Goal: Task Accomplishment & Management: Manage account settings

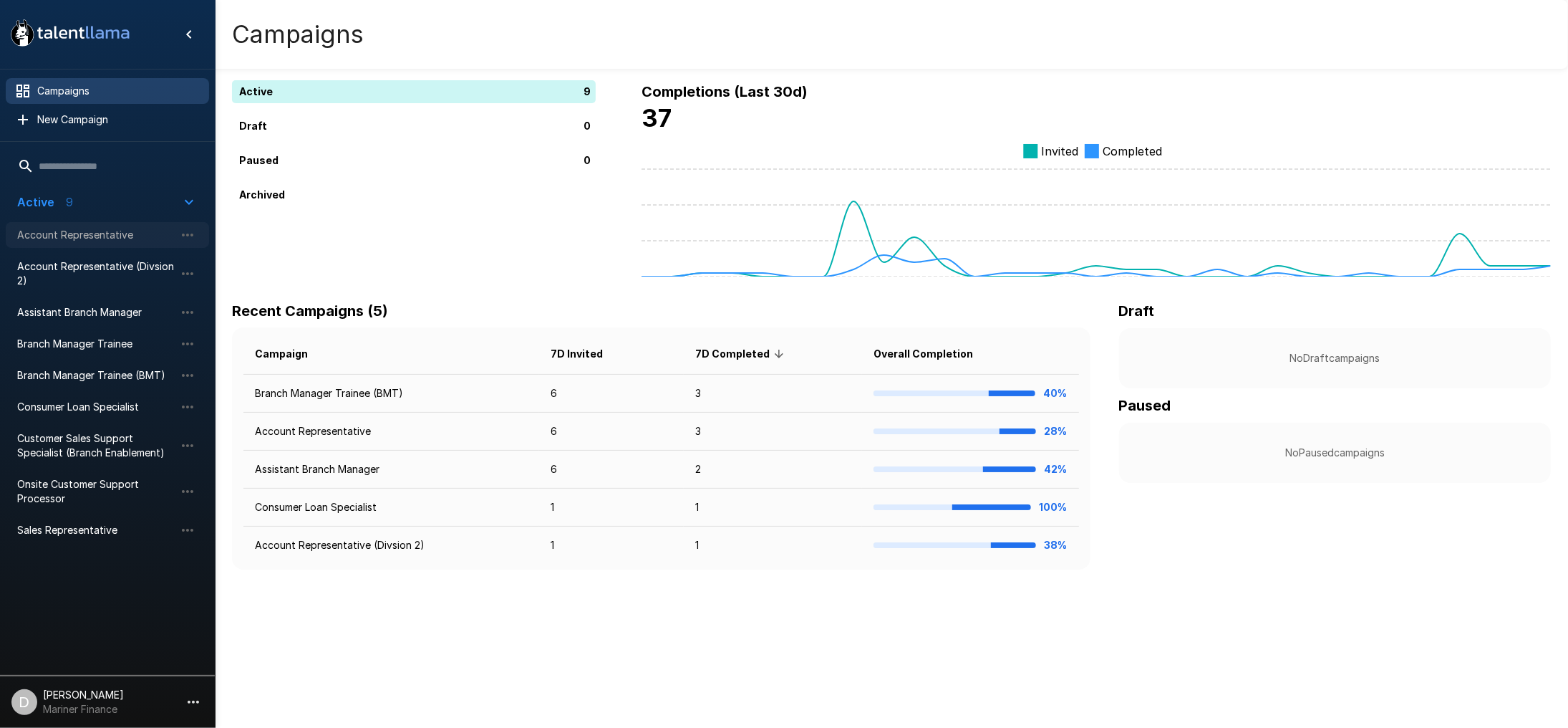
click at [75, 232] on span "Account Representative" at bounding box center [95, 235] width 158 height 15
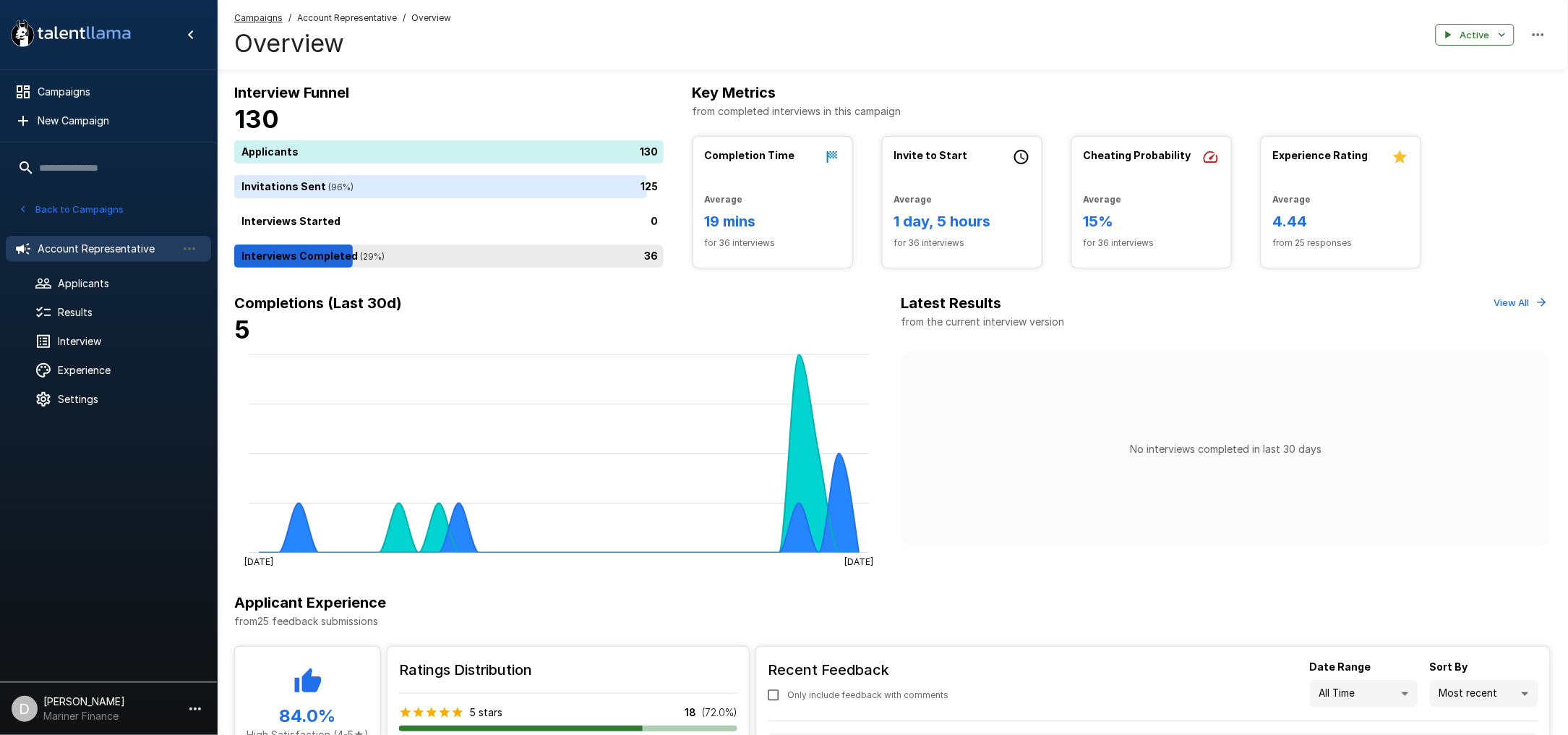
click at [437, 258] on div "36" at bounding box center [452, 256] width 435 height 23
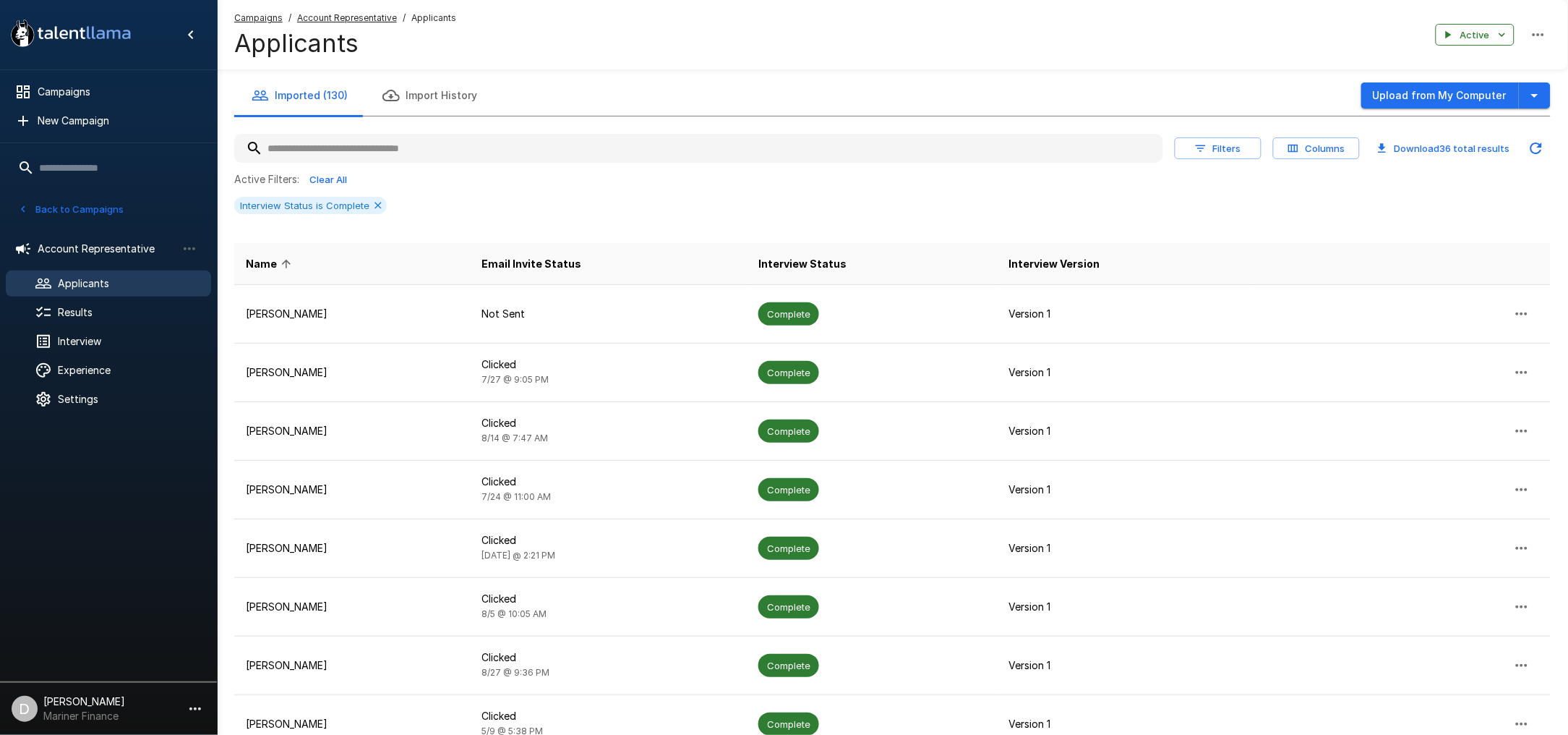
click at [1224, 138] on button "Filters" at bounding box center [1218, 148] width 87 height 23
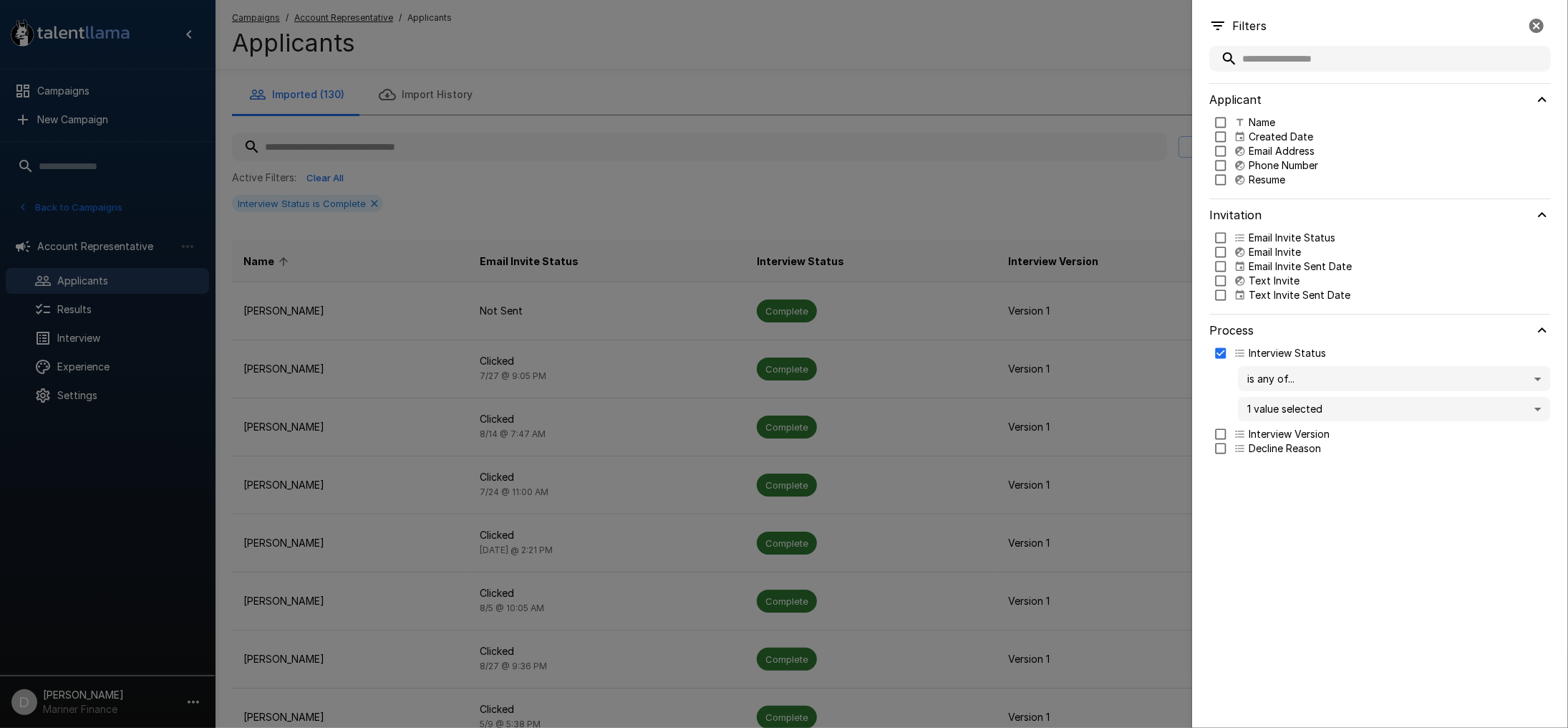
click at [1293, 266] on p "Email Invite Sent Date" at bounding box center [1300, 266] width 103 height 15
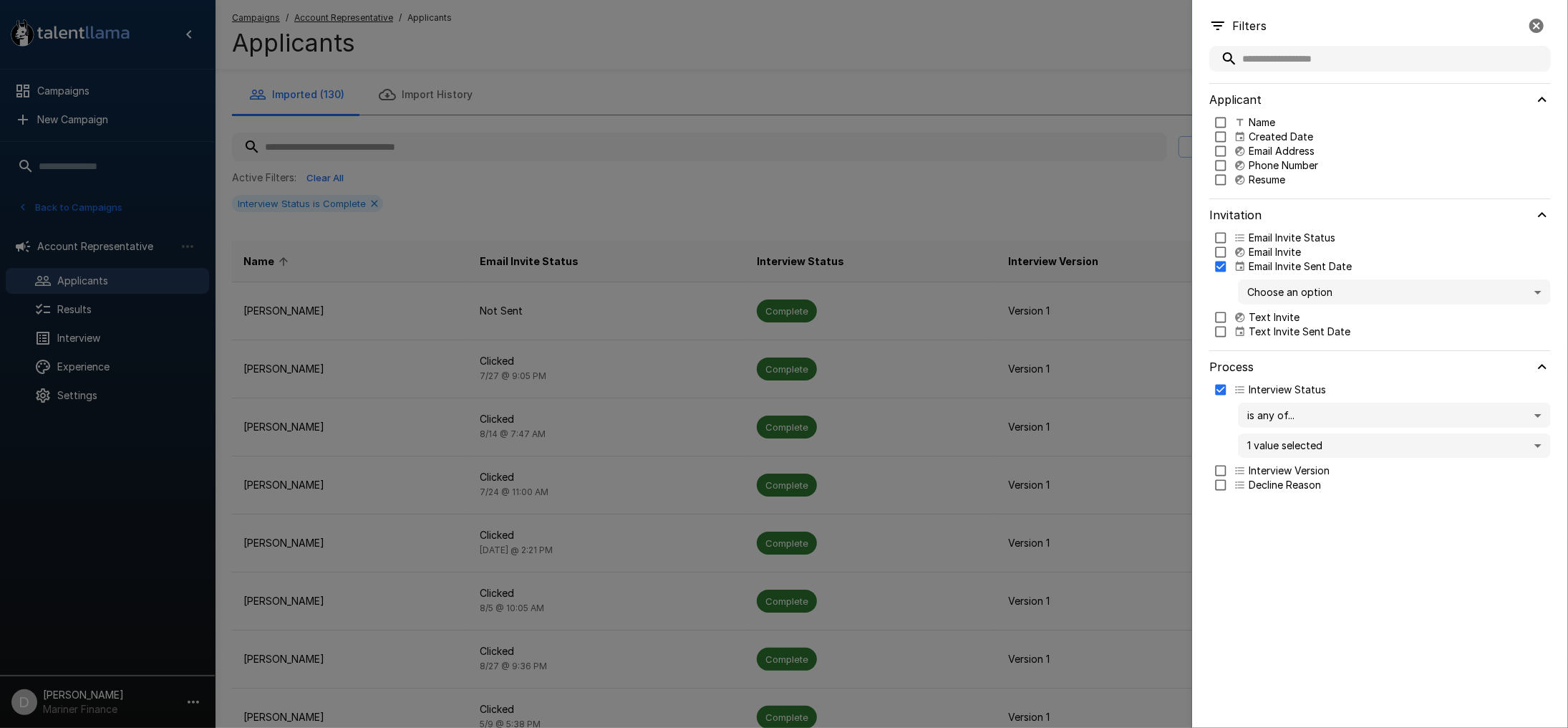
click at [1271, 287] on body ".st0{fill:#FFFFFF;} .st1{fill:#76a4ed;} Campaigns New Campaign Active 9 Account…" at bounding box center [792, 364] width 1583 height 728
click at [1276, 343] on span "Past 7 days" at bounding box center [1394, 347] width 290 height 15
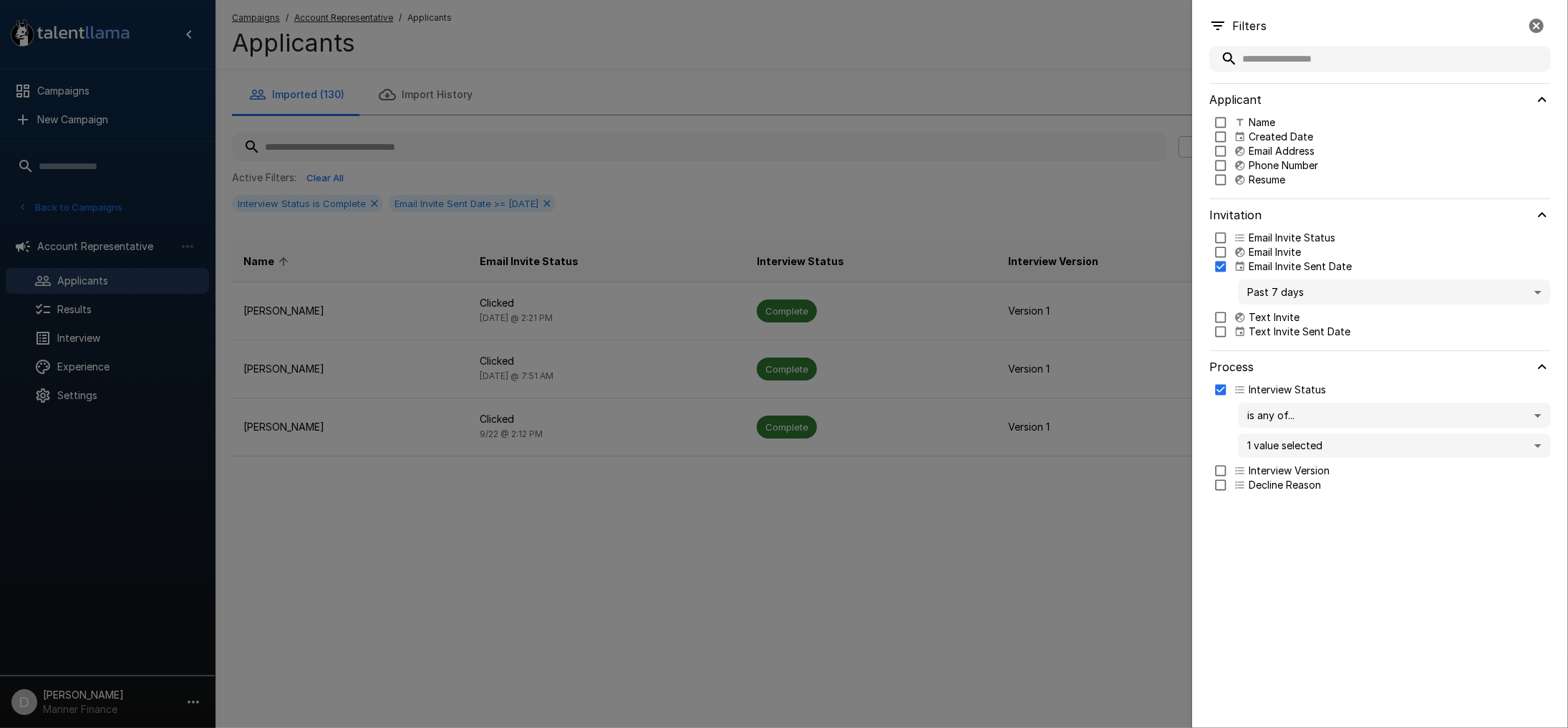
click at [1273, 294] on body ".st0{fill:#FFFFFF;} .st1{fill:#76a4ed;} Campaigns New Campaign Active 9 Account…" at bounding box center [792, 364] width 1583 height 728
click at [1278, 363] on span "Past 30 days" at bounding box center [1394, 362] width 290 height 15
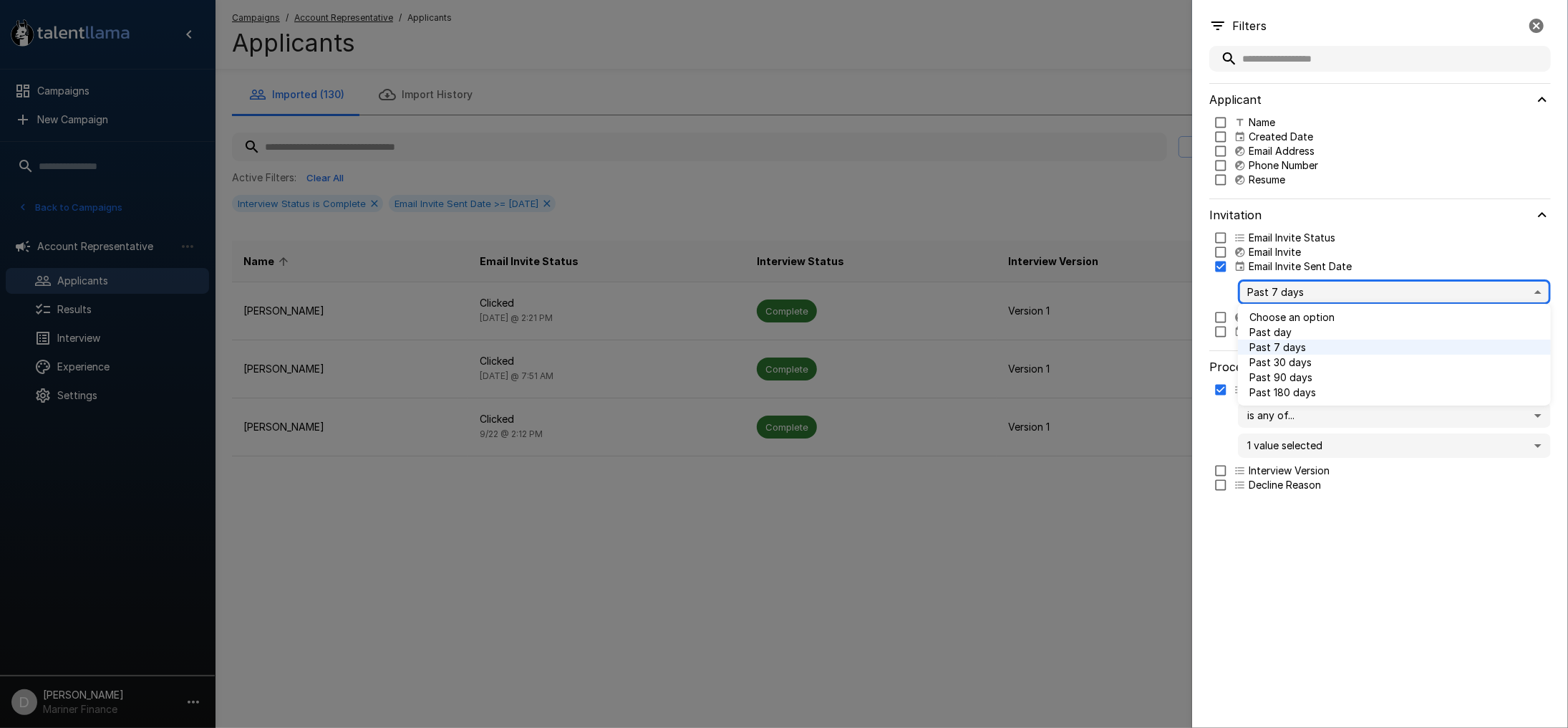
type input "**"
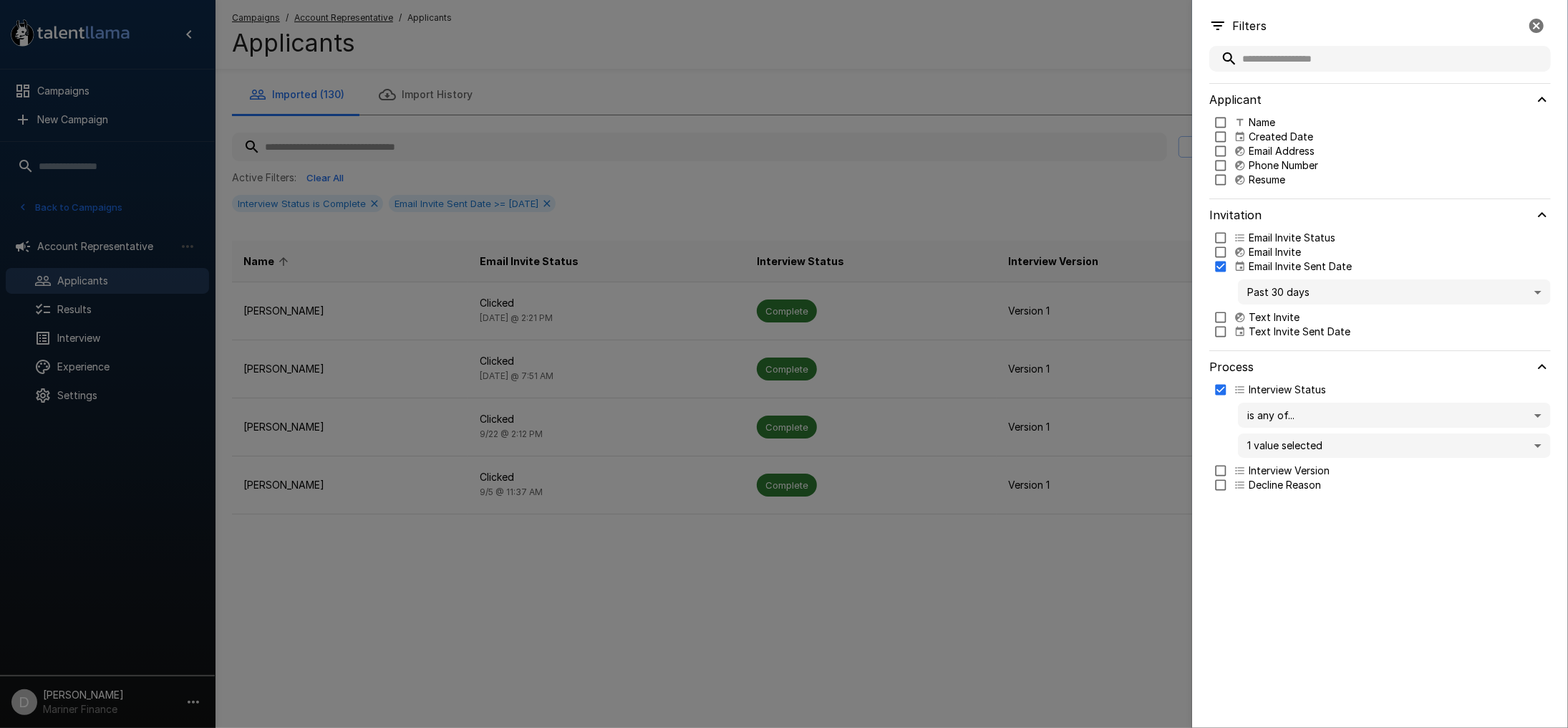
click at [666, 205] on div at bounding box center [784, 364] width 1568 height 728
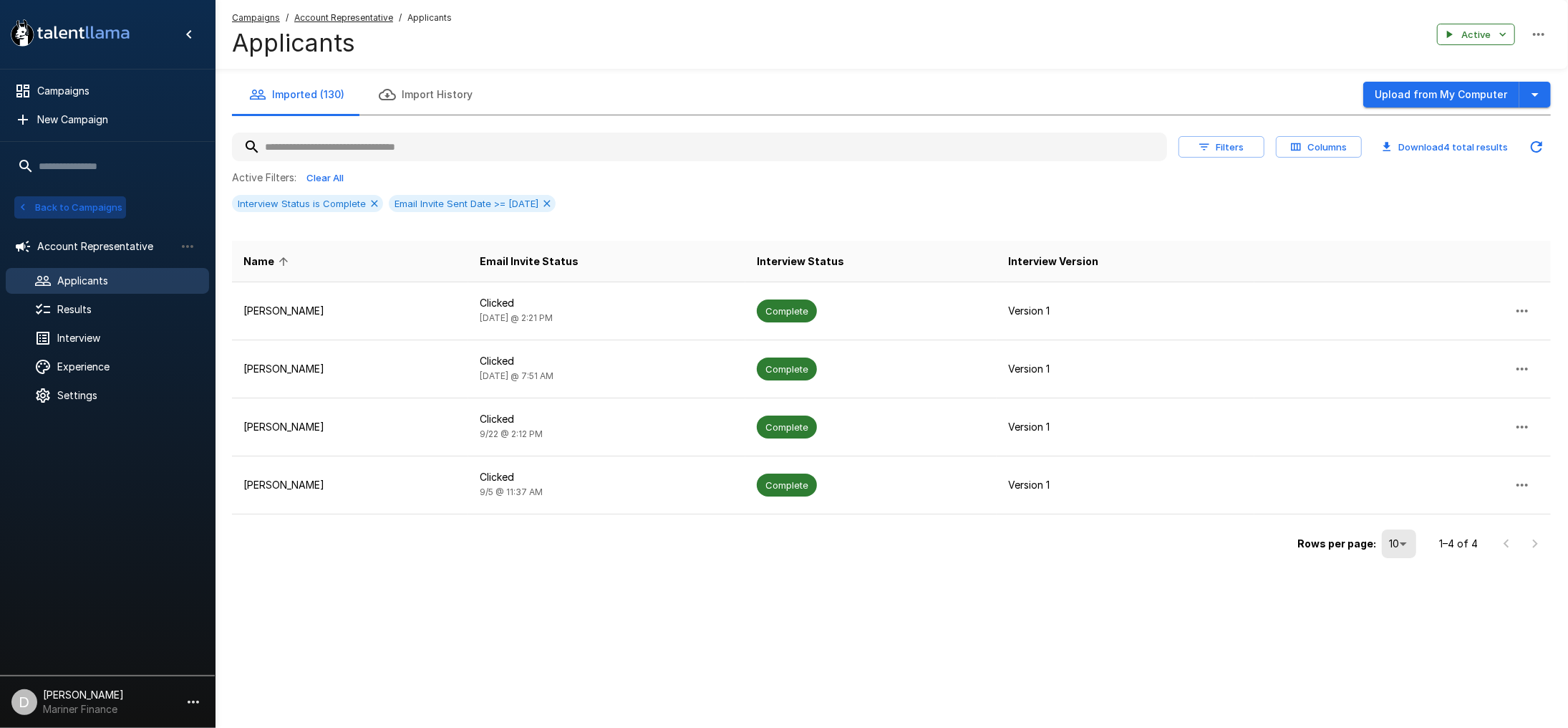
click at [85, 209] on button "Back to Campaigns" at bounding box center [70, 207] width 112 height 22
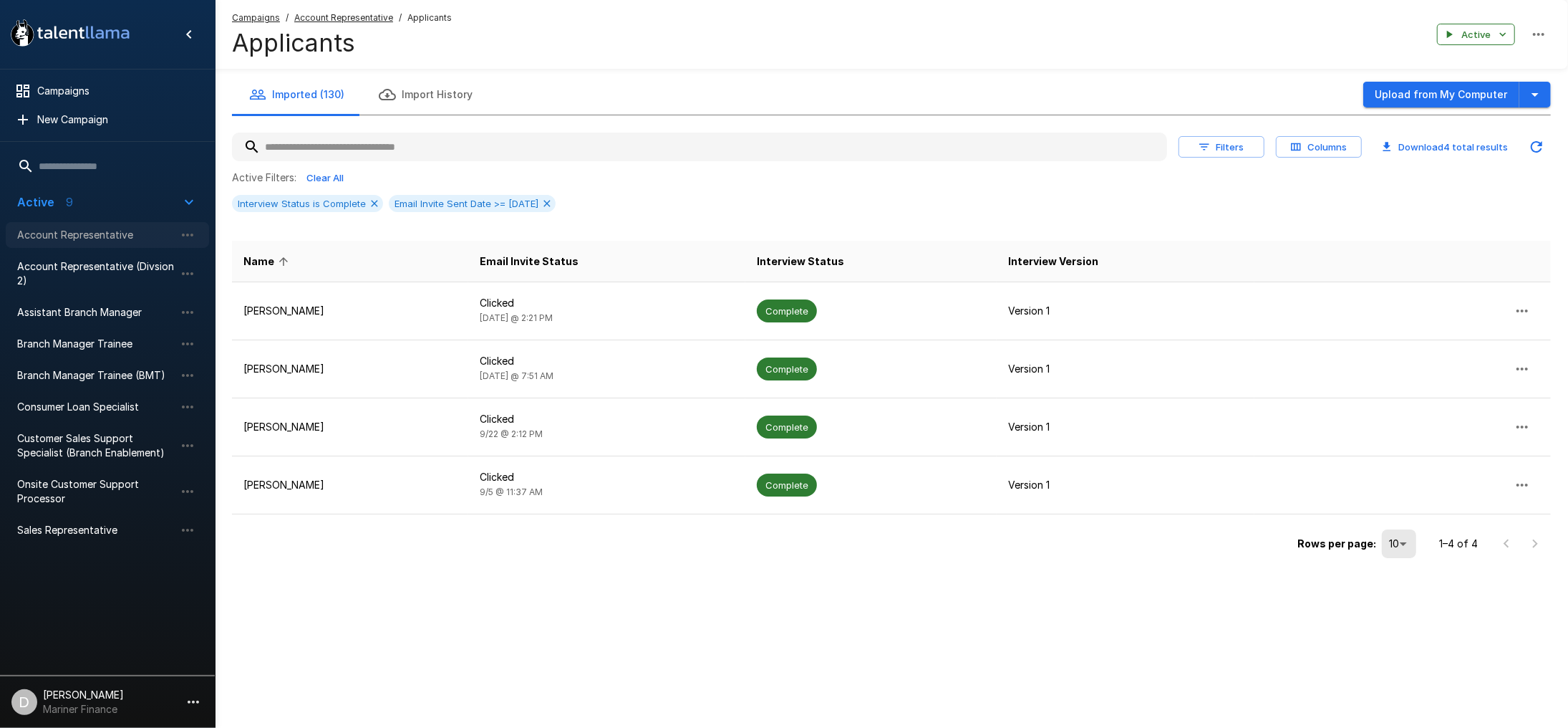
click at [84, 234] on span "Account Representative" at bounding box center [95, 235] width 158 height 15
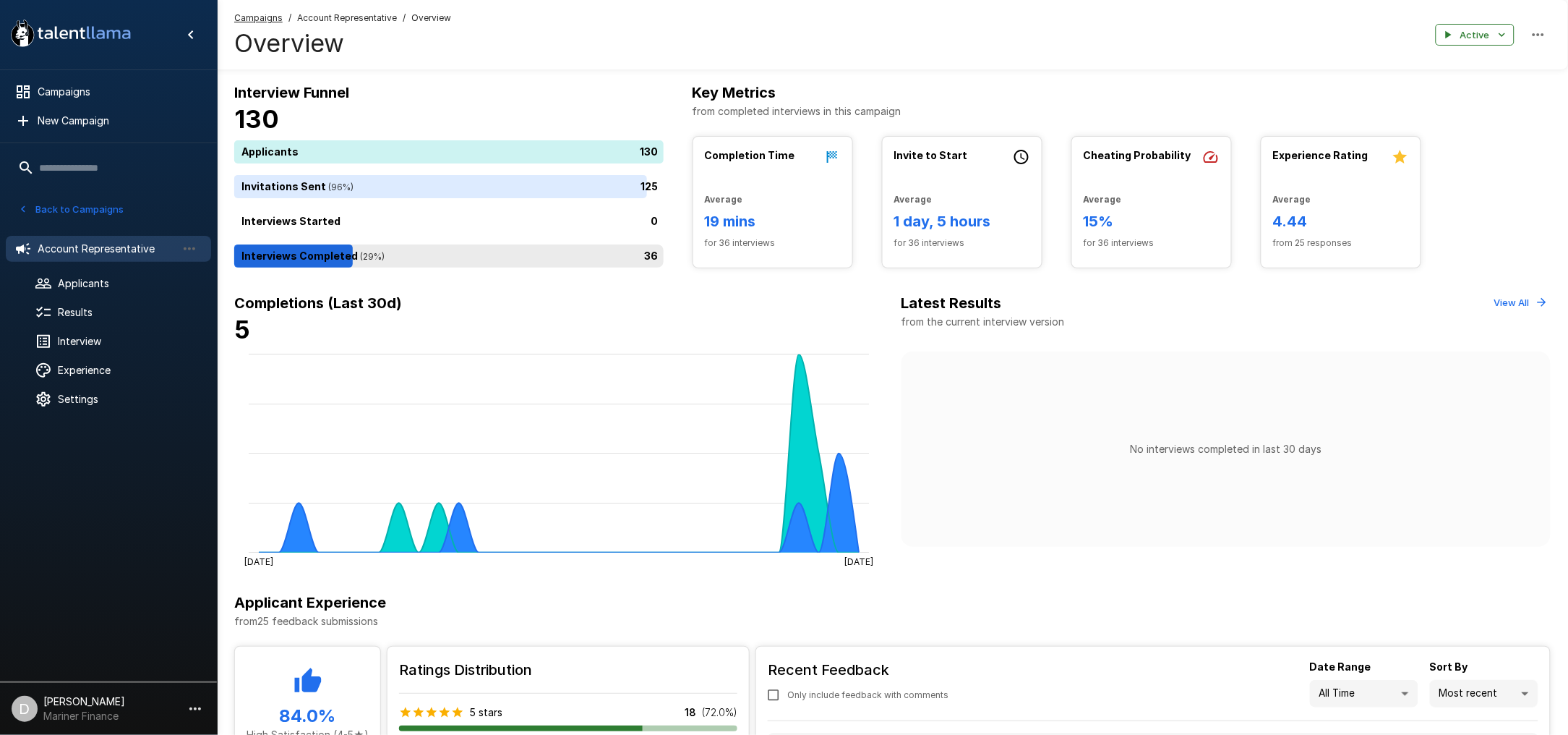
click at [447, 263] on div "36" at bounding box center [452, 256] width 435 height 23
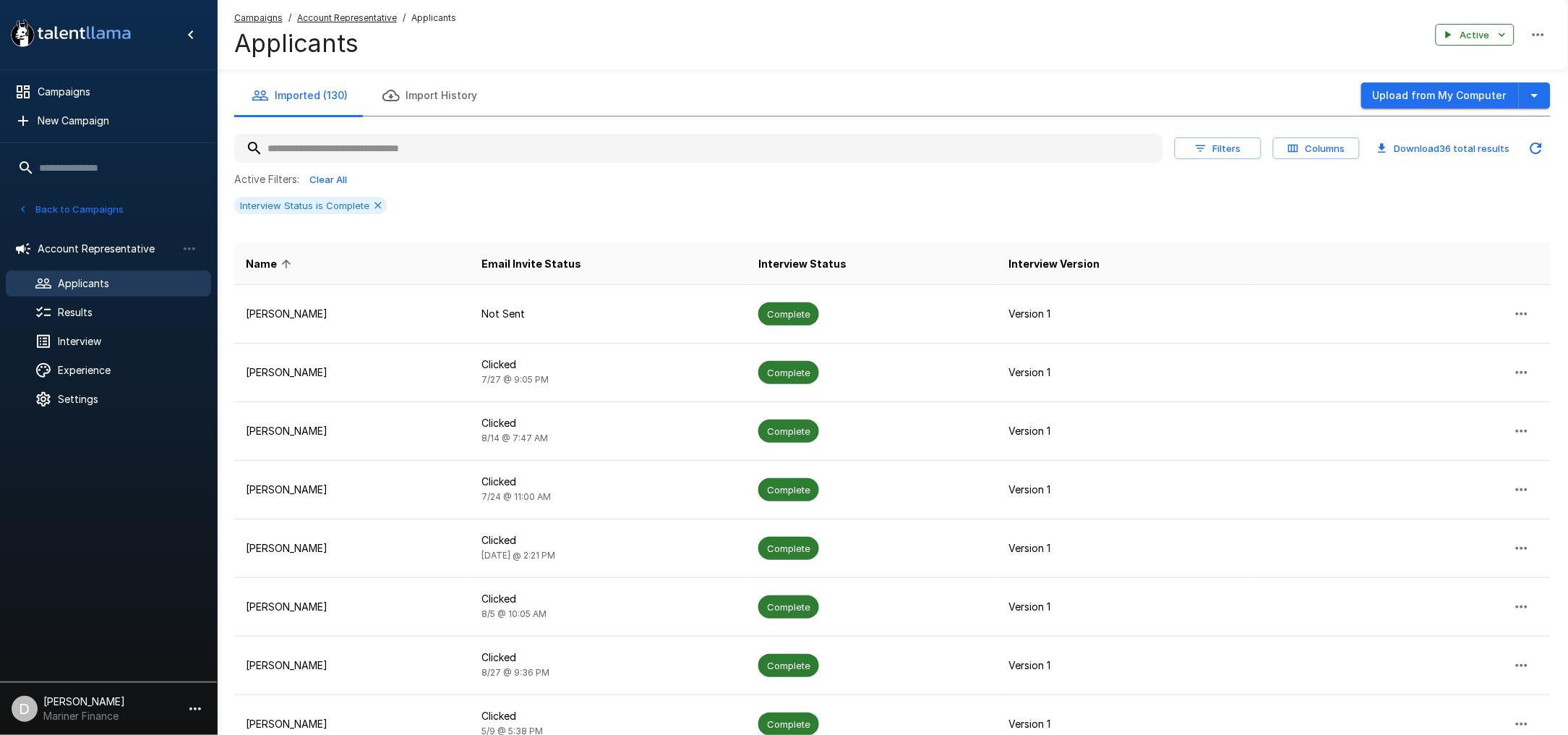
click at [593, 148] on input "text" at bounding box center [699, 148] width 929 height 26
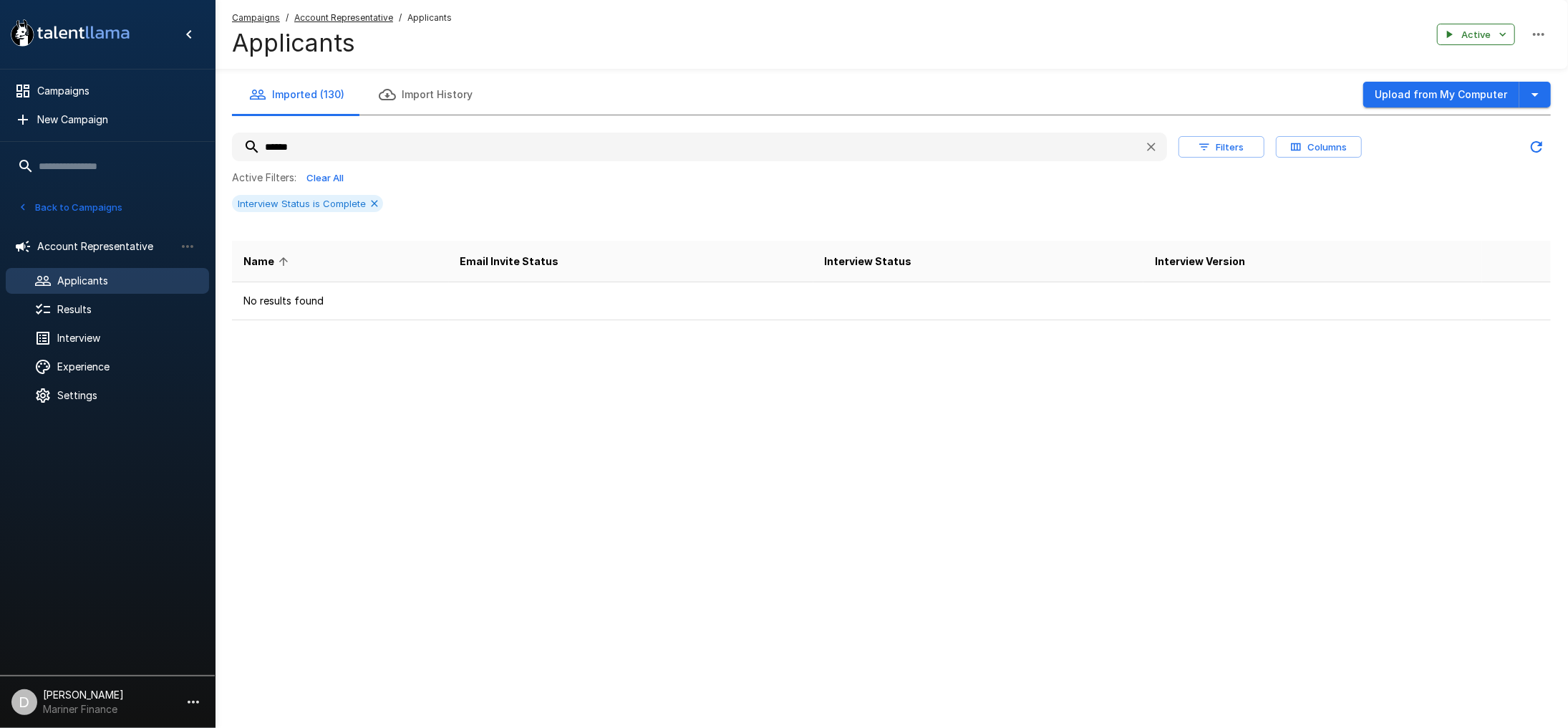
type input "******"
click at [68, 200] on button "Back to Campaigns" at bounding box center [70, 207] width 112 height 22
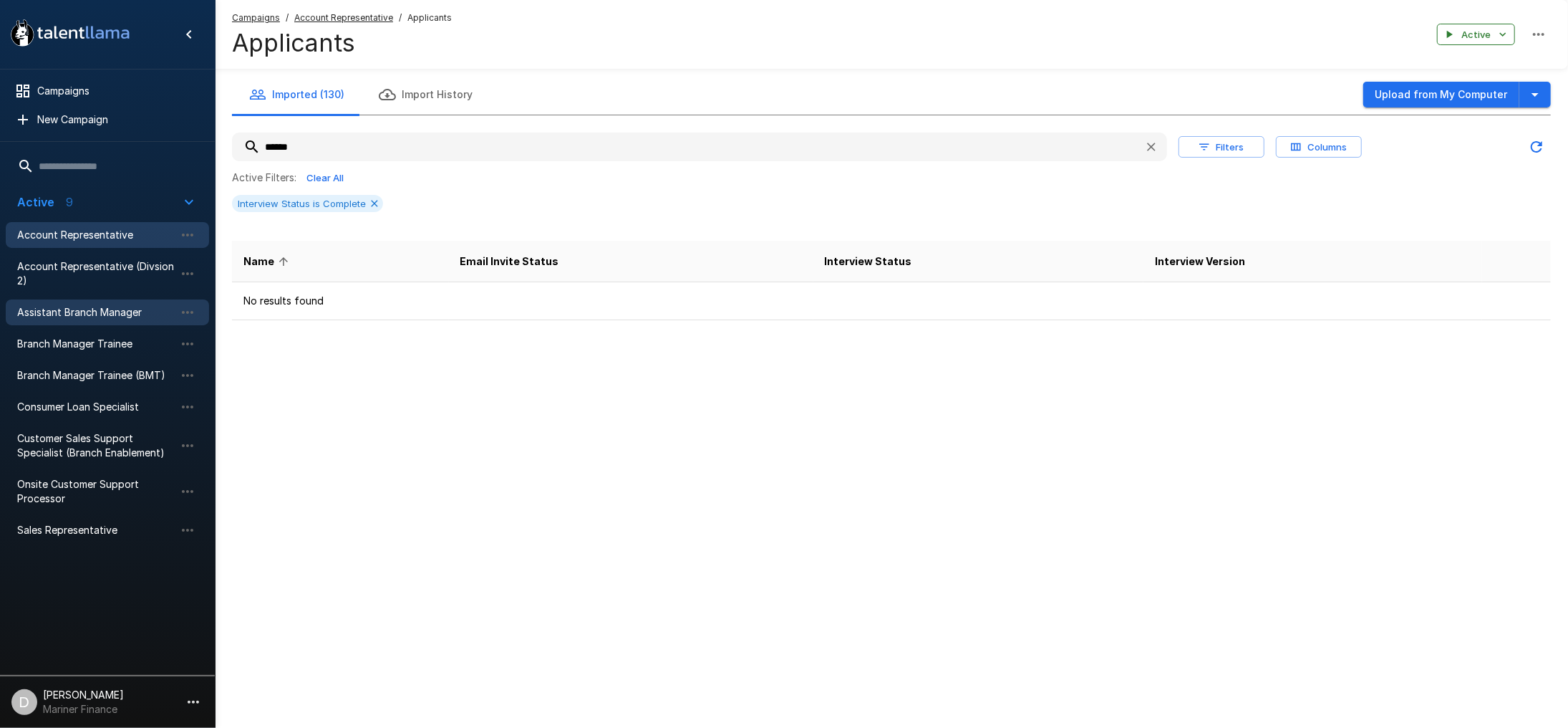
click at [96, 324] on div "Assistant Branch Manager" at bounding box center [107, 312] width 203 height 26
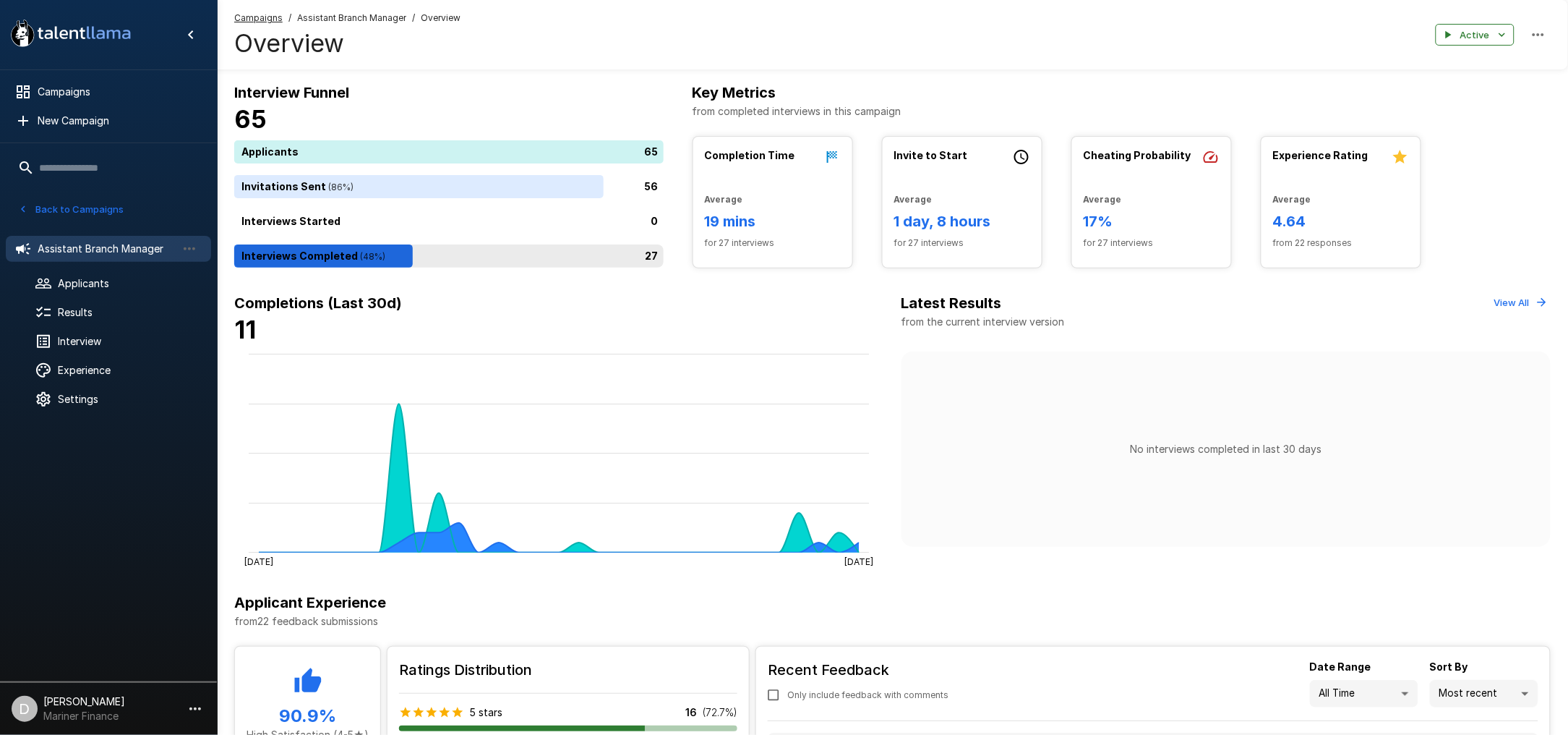
click at [457, 247] on div "27" at bounding box center [452, 256] width 435 height 23
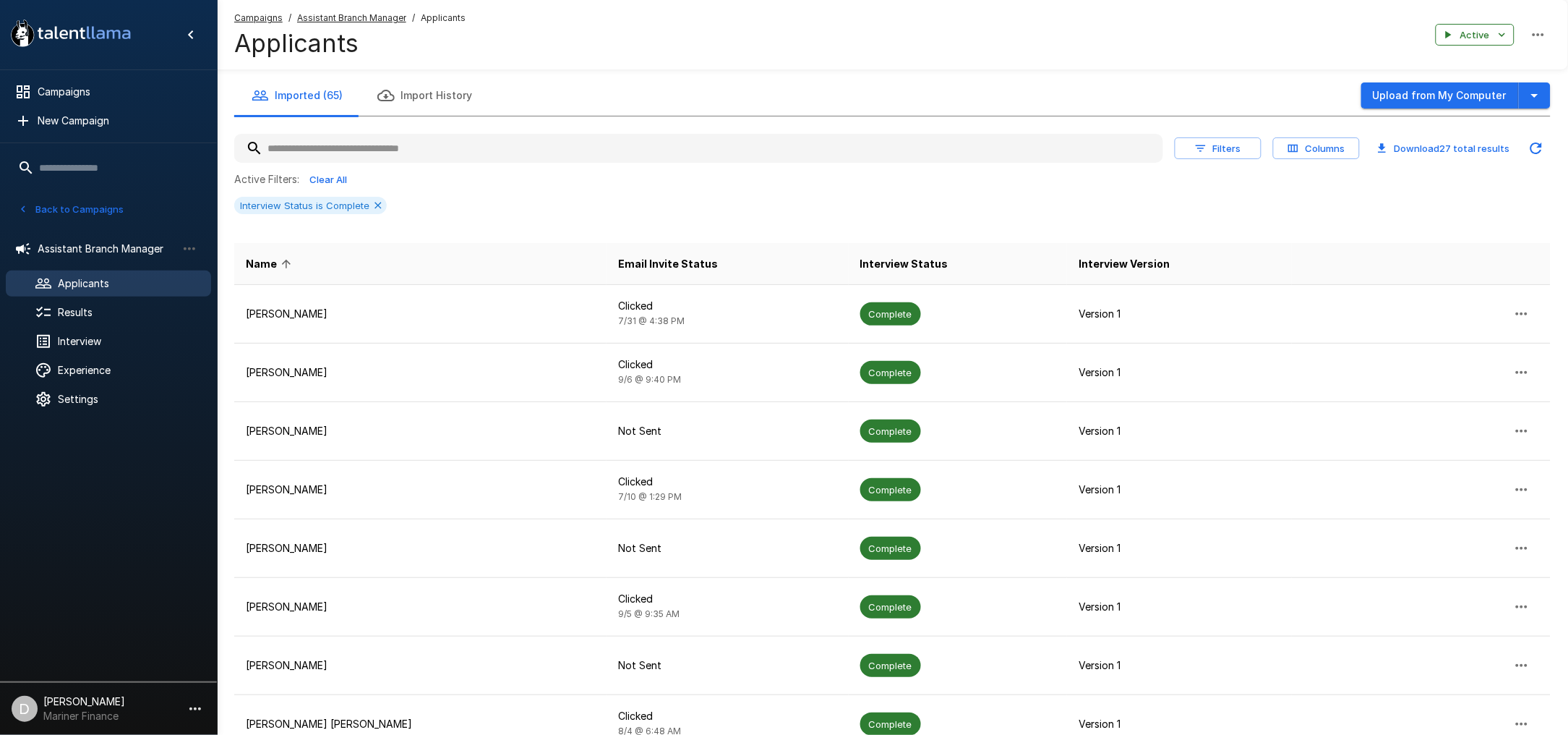
click at [568, 147] on input "text" at bounding box center [699, 148] width 929 height 26
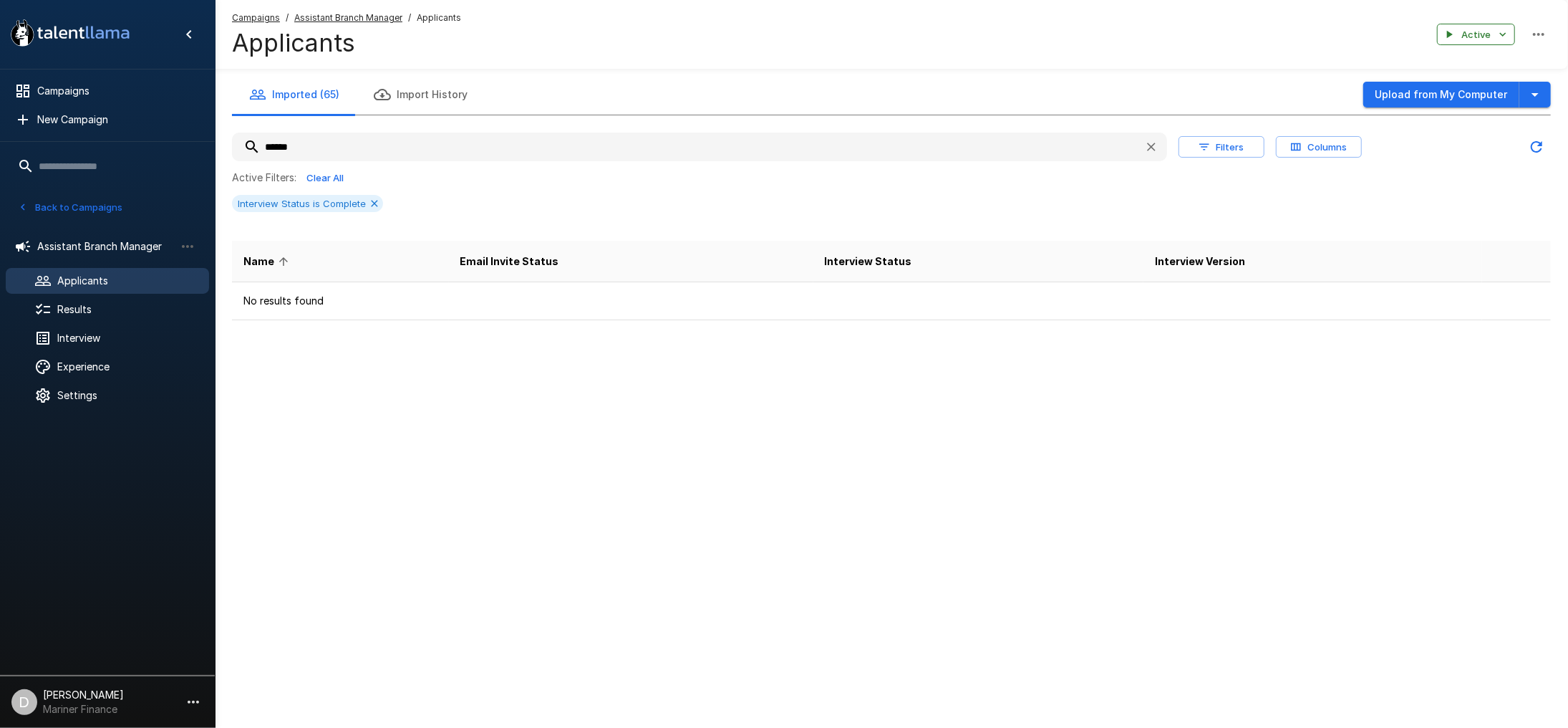
type input "******"
